Goal: Transaction & Acquisition: Purchase product/service

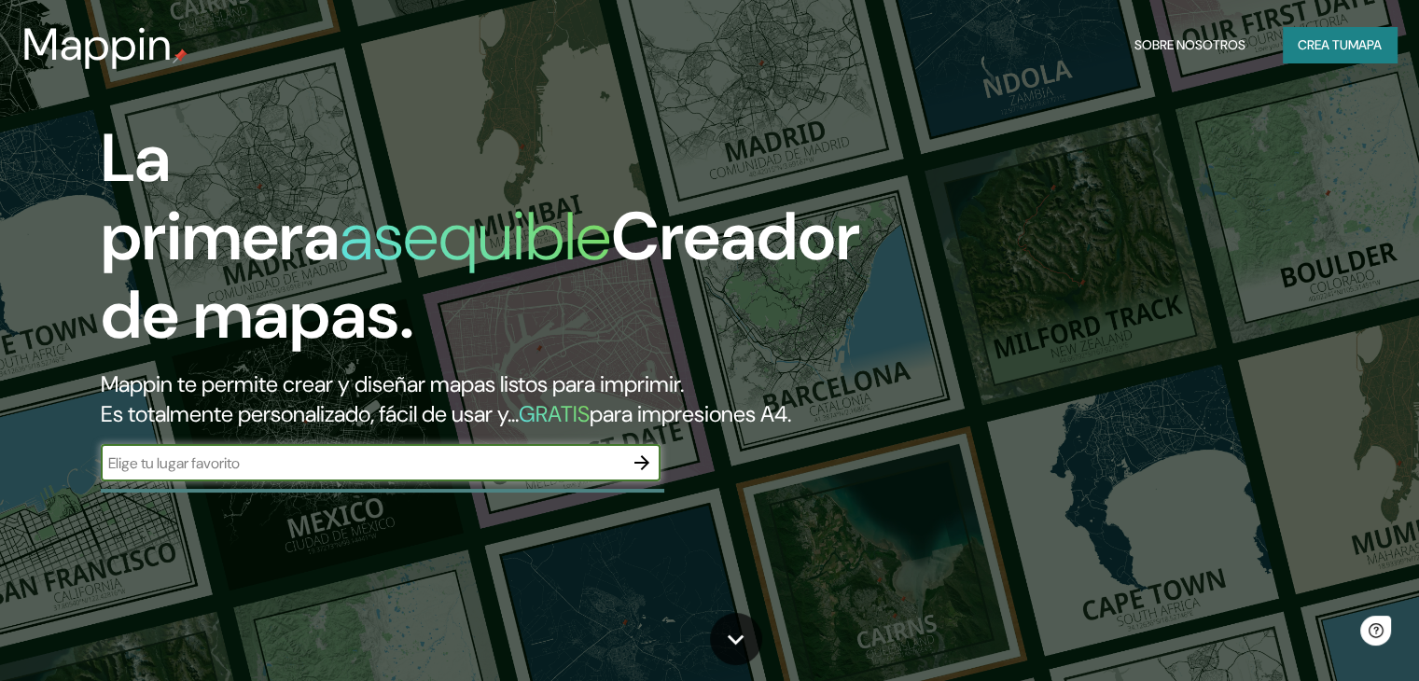
click at [487, 475] on div "​" at bounding box center [381, 462] width 560 height 37
type input "C"
type input "PLAYA LA HERRADURA CHORRILLOS"
click at [650, 474] on icon "button" at bounding box center [641, 462] width 22 height 22
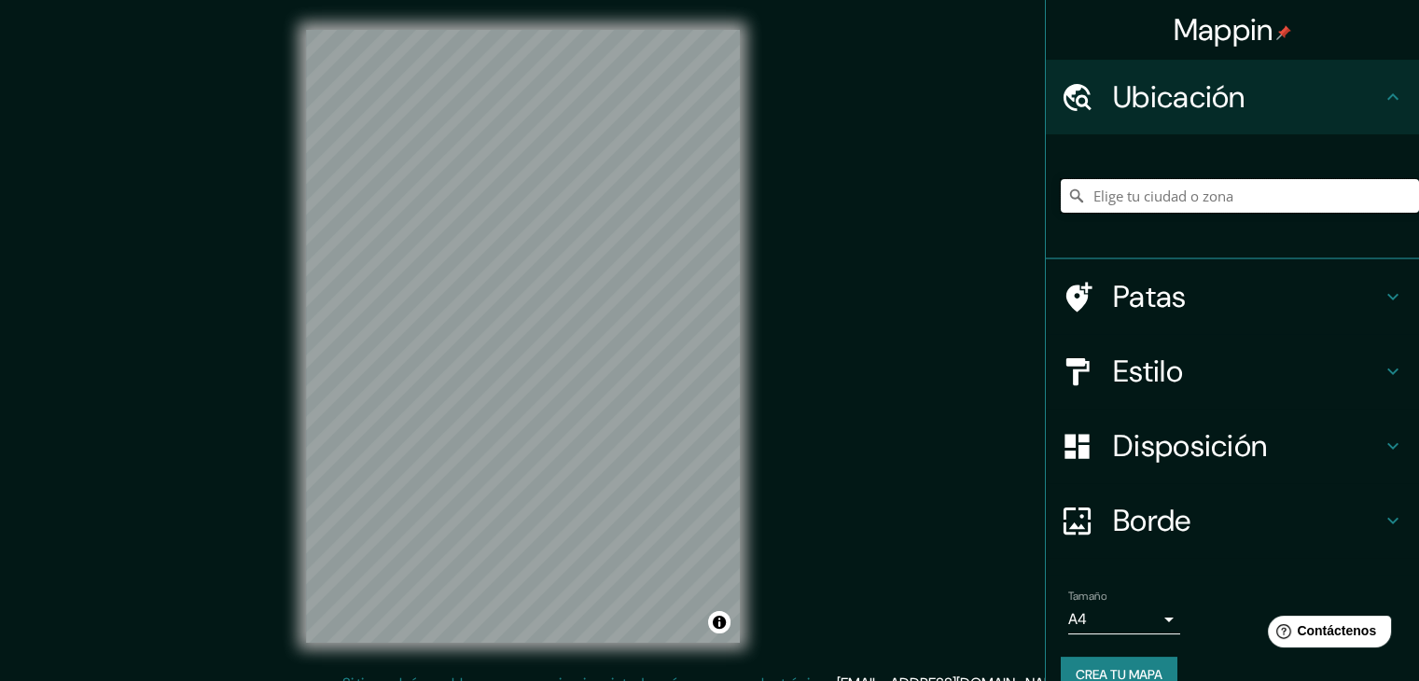
click at [1127, 198] on input "Elige tu ciudad o zona" at bounding box center [1239, 196] width 358 height 34
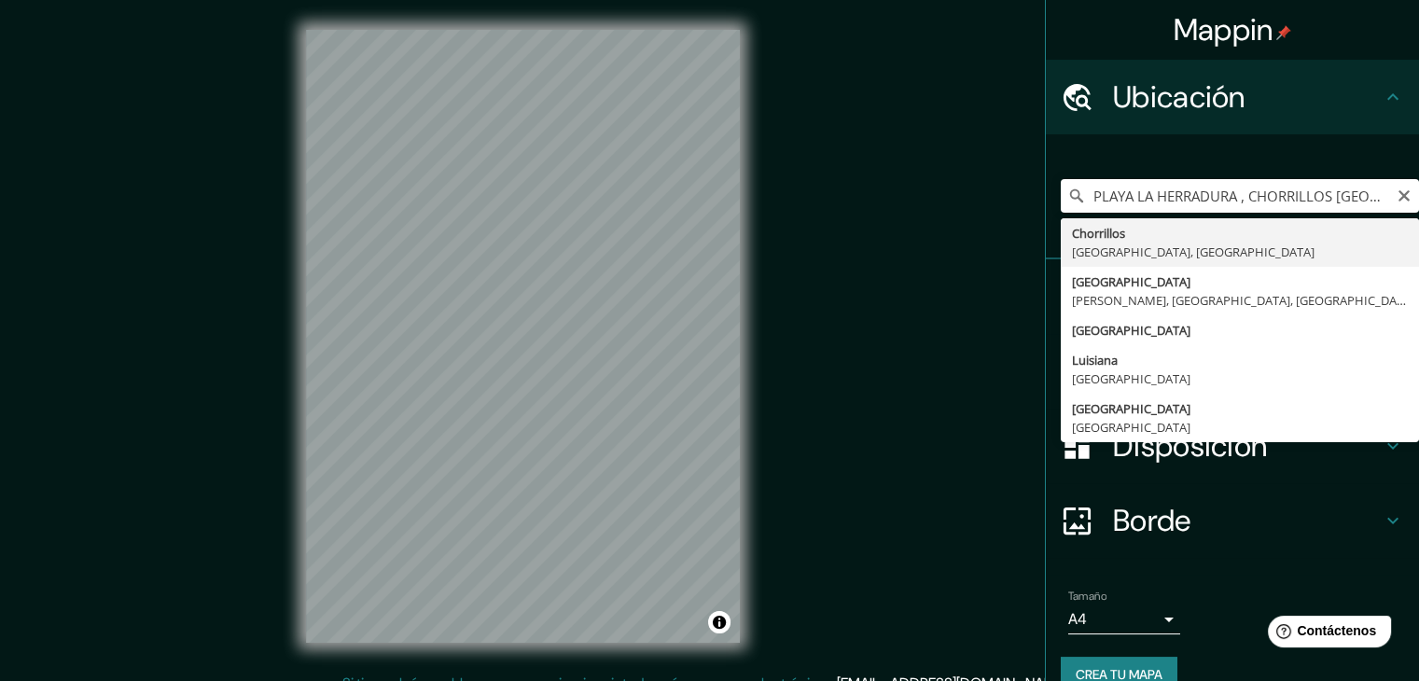
type input "Chorrillos, [GEOGRAPHIC_DATA], [GEOGRAPHIC_DATA]"
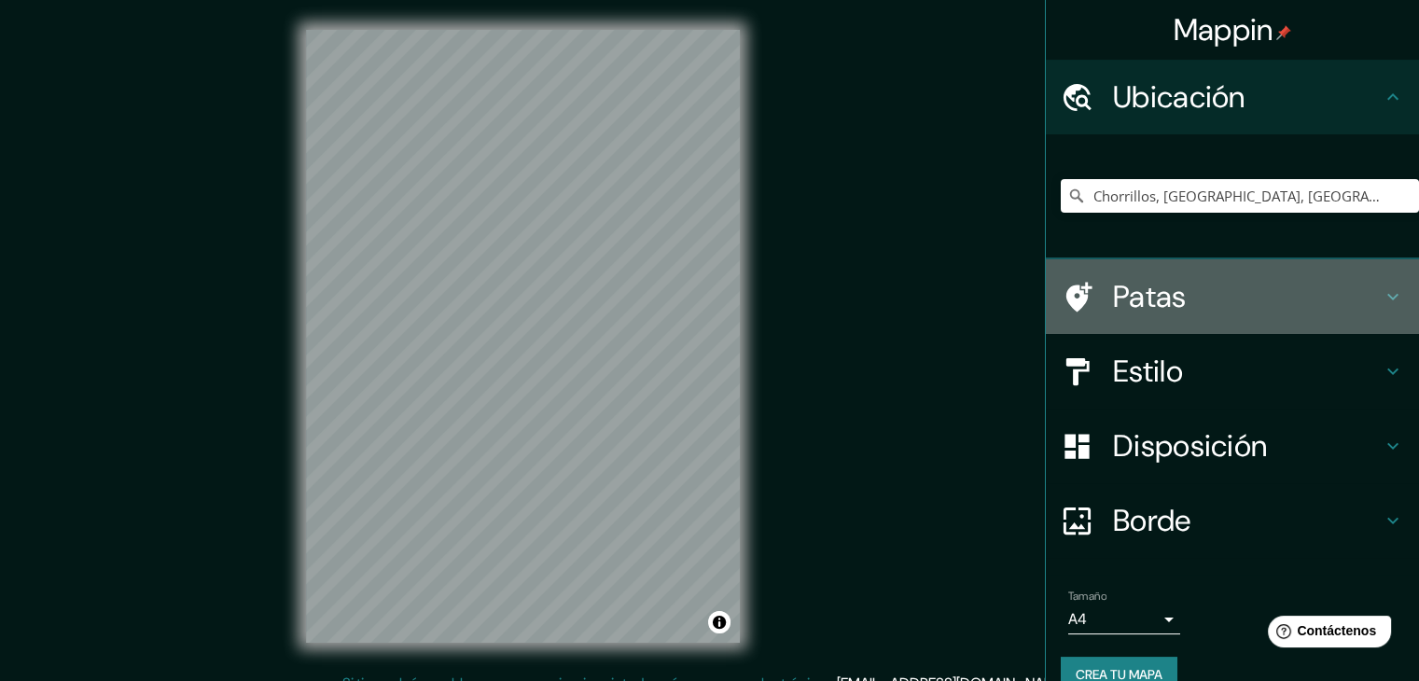
click at [1294, 308] on h4 "Patas" at bounding box center [1247, 296] width 269 height 37
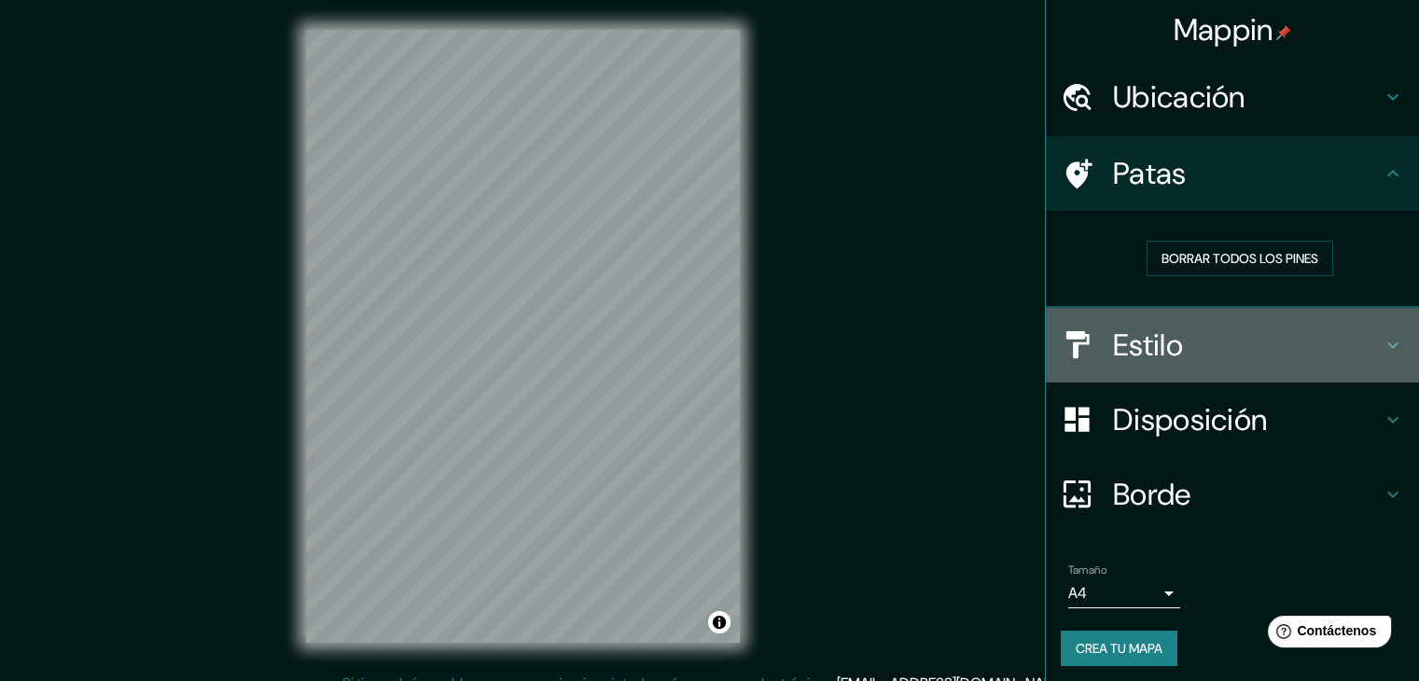
click at [1213, 331] on h4 "Estilo" at bounding box center [1247, 344] width 269 height 37
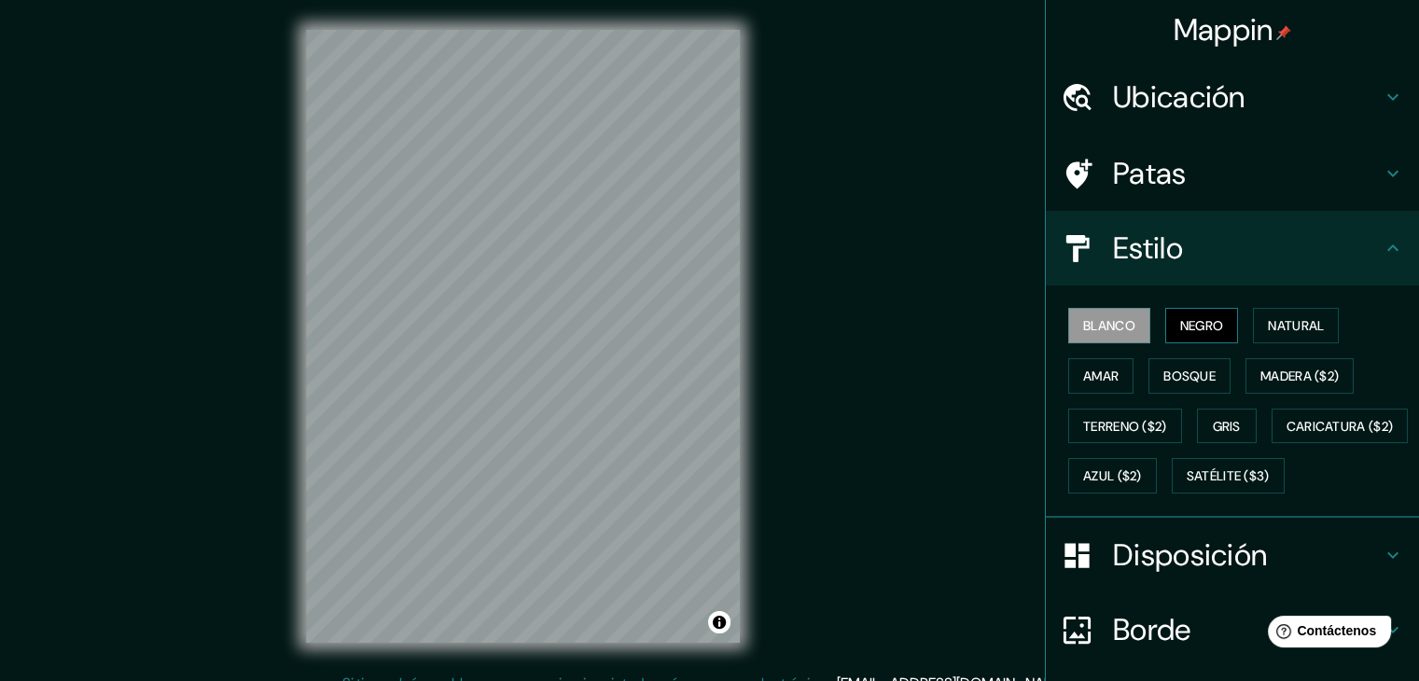
click at [1194, 322] on font "Negro" at bounding box center [1202, 325] width 44 height 17
click at [1253, 325] on button "Natural" at bounding box center [1296, 325] width 86 height 35
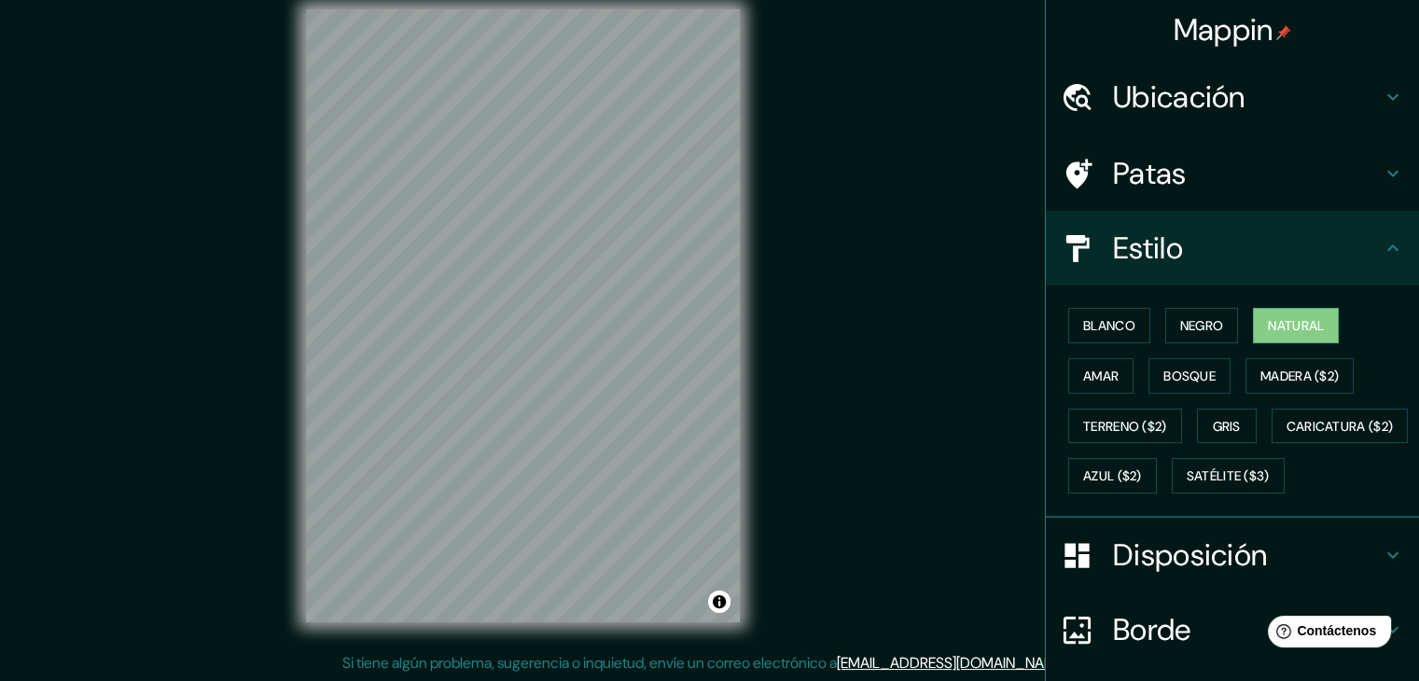
scroll to position [21, 0]
